Goal: Check status: Check status

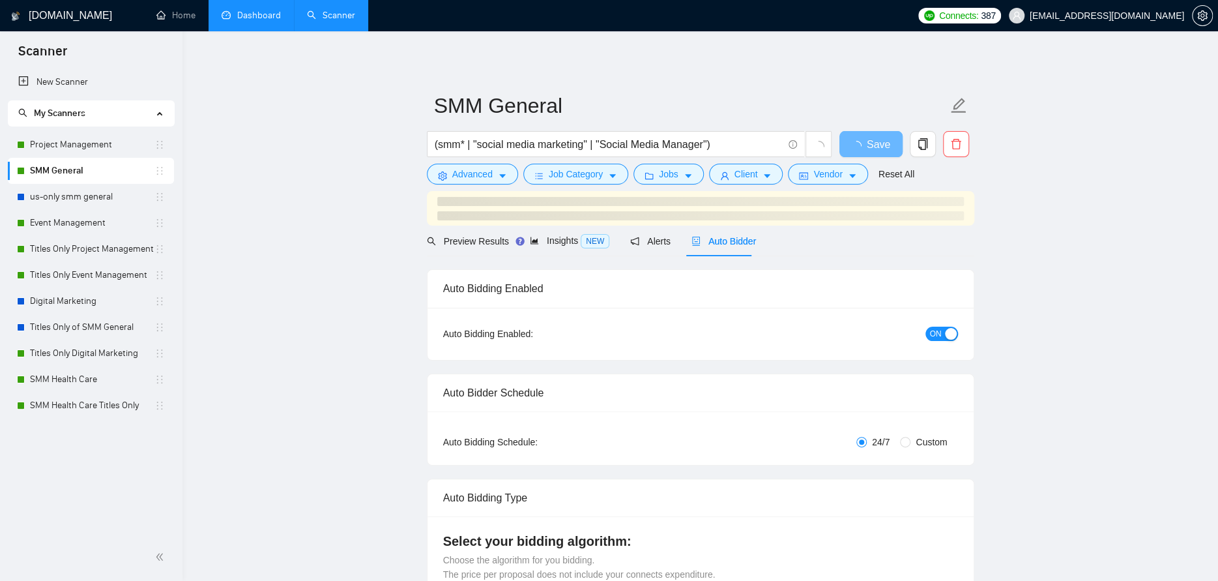
click at [252, 21] on link "Dashboard" at bounding box center [251, 15] width 59 height 11
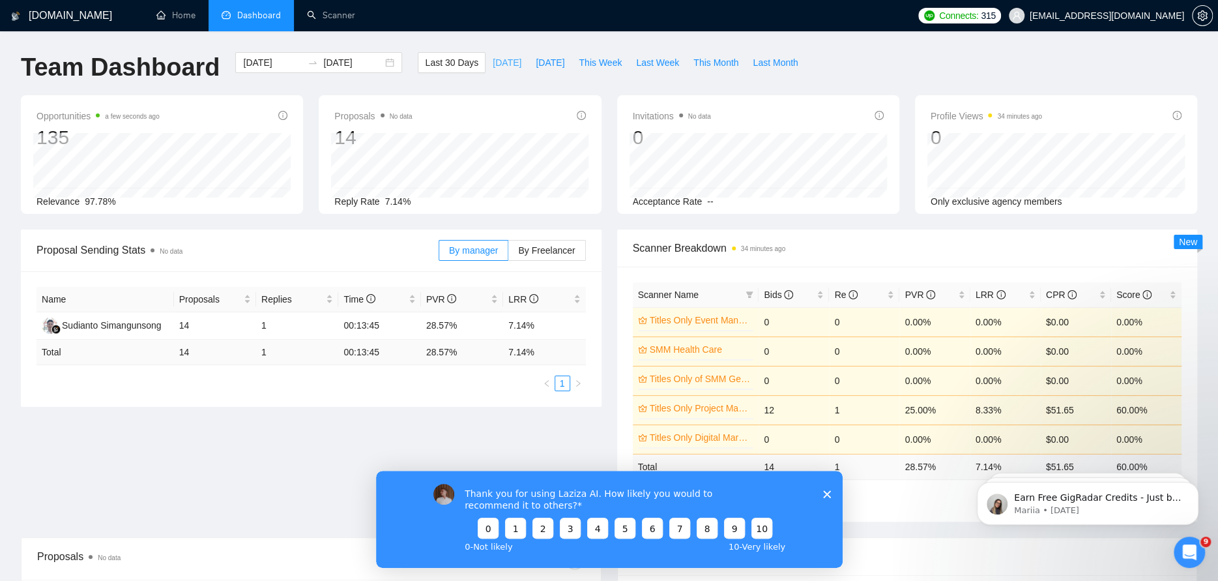
click at [486, 61] on button "[DATE]" at bounding box center [507, 62] width 43 height 21
click at [536, 65] on span "[DATE]" at bounding box center [550, 62] width 29 height 14
type input "[DATE]"
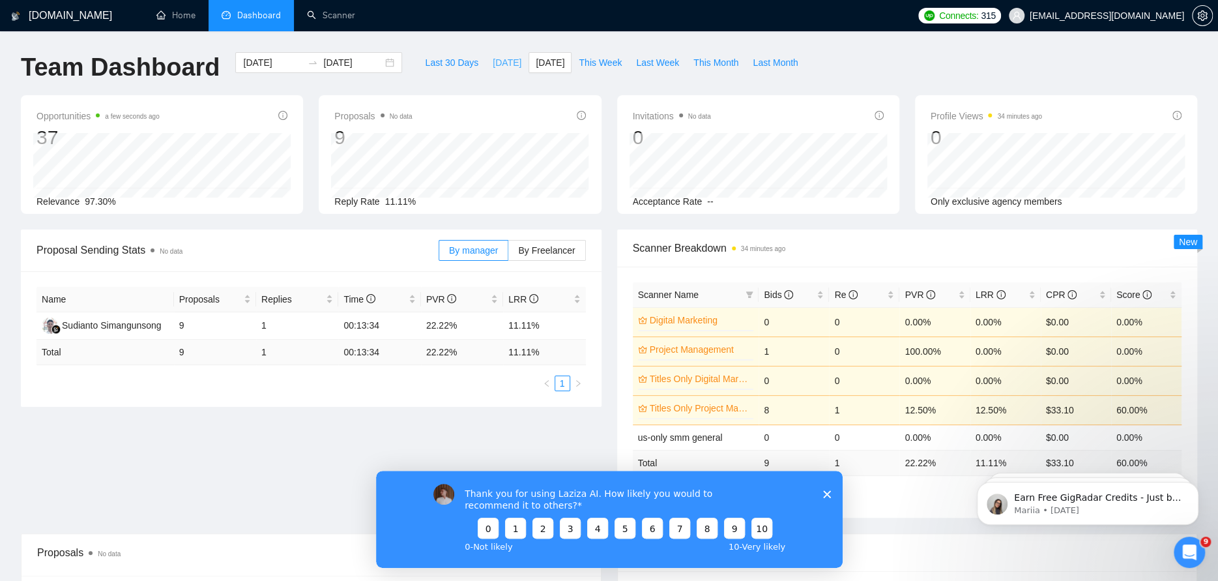
click at [496, 66] on span "[DATE]" at bounding box center [507, 62] width 29 height 14
type input "[DATE]"
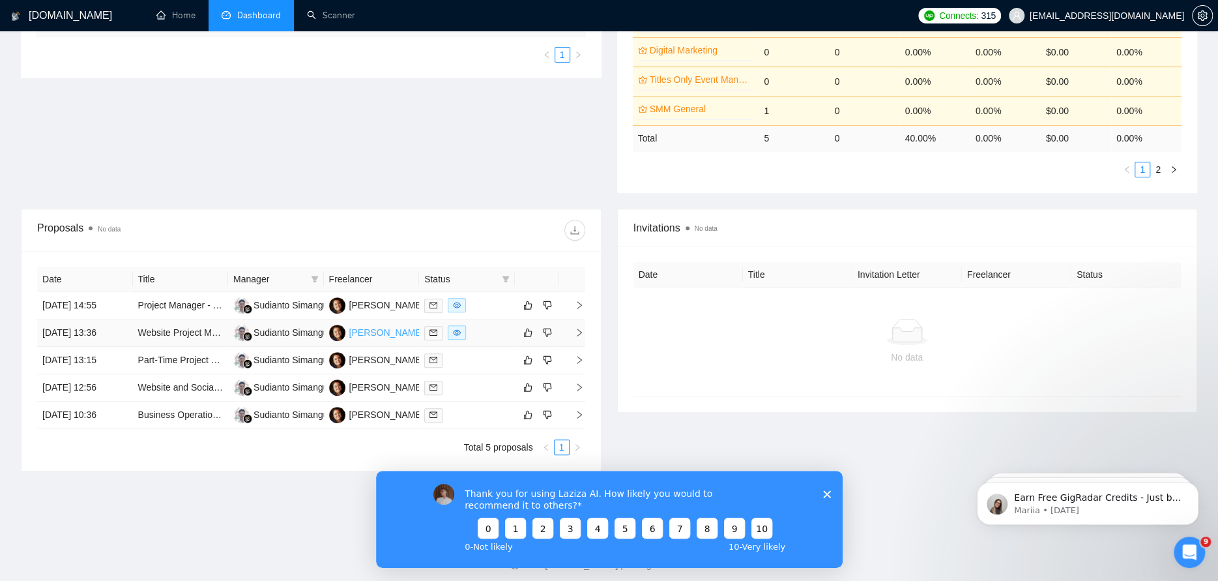
scroll to position [334, 0]
